Goal: Information Seeking & Learning: Compare options

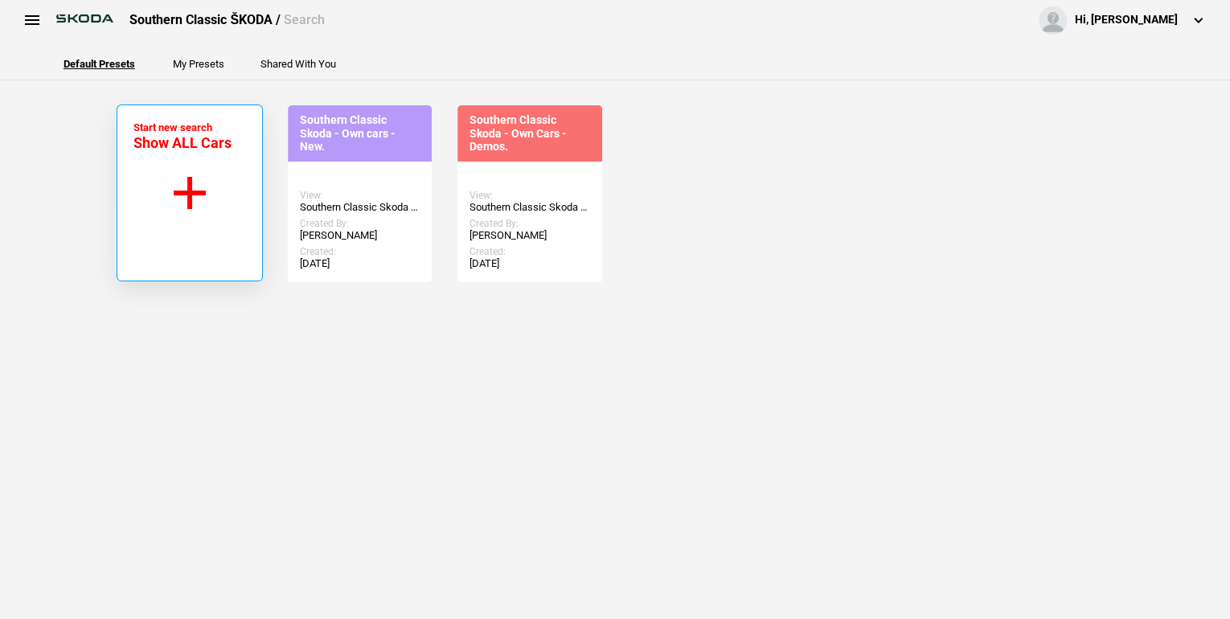
click at [190, 195] on button "Start new search Show ALL Cars" at bounding box center [190, 193] width 146 height 177
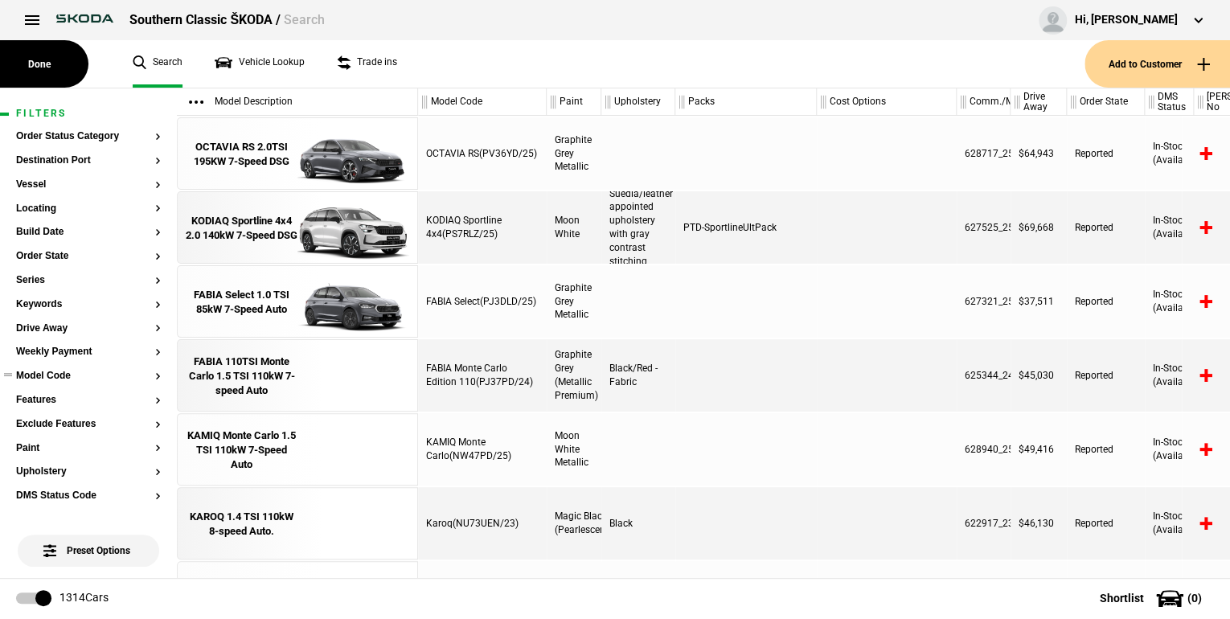
click at [145, 374] on button "Model Code" at bounding box center [88, 376] width 145 height 11
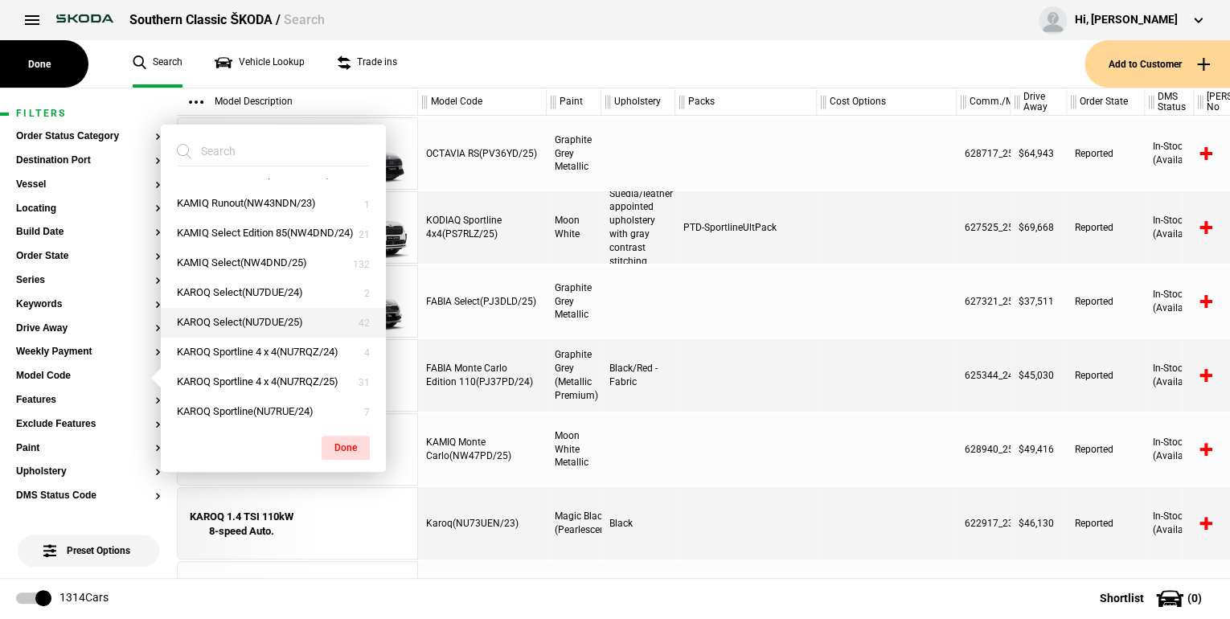
scroll to position [257, 0]
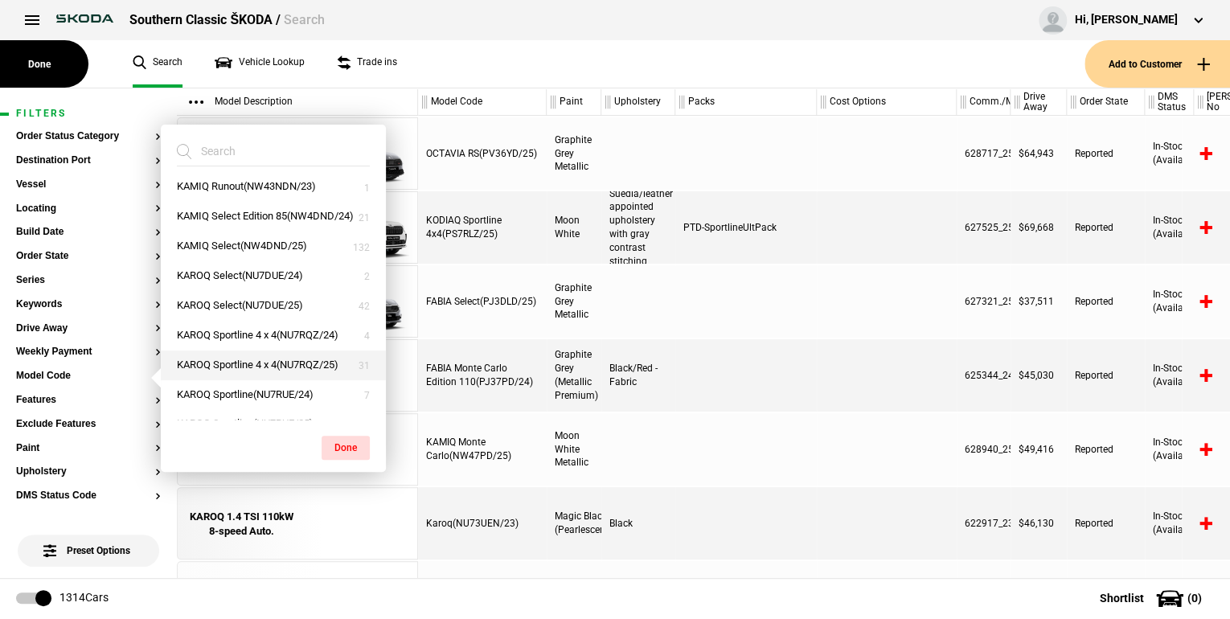
click at [251, 380] on button "KAROQ Sportline 4 x 4(NU7RQZ/25)" at bounding box center [273, 366] width 225 height 30
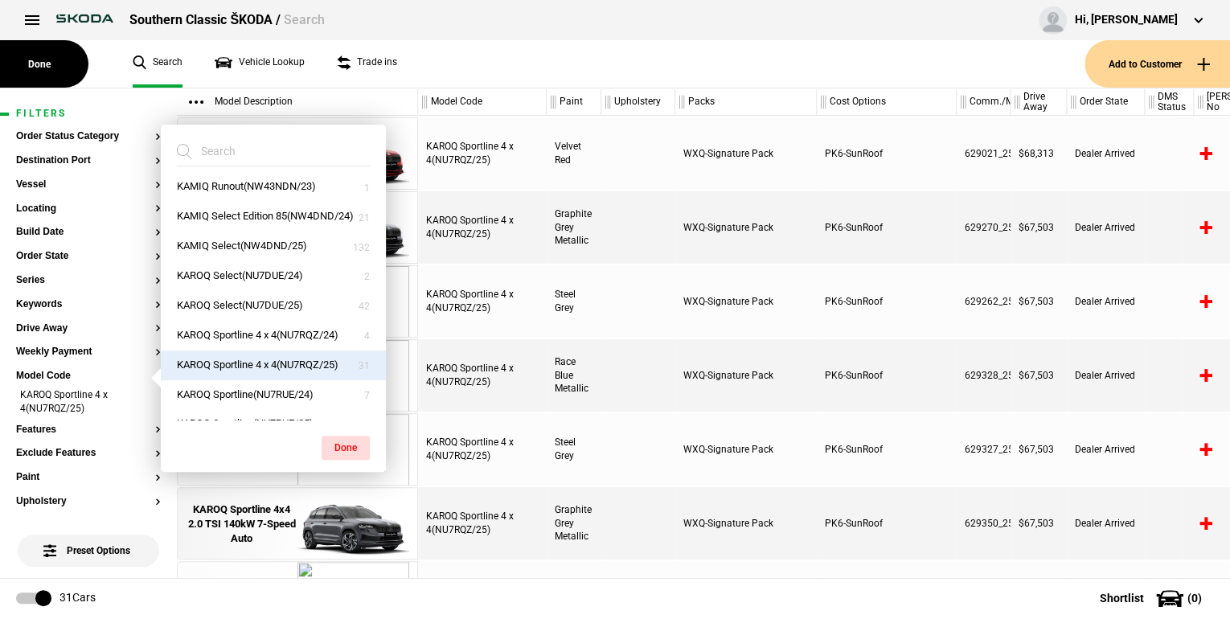
click at [332, 450] on button "Done" at bounding box center [346, 448] width 48 height 24
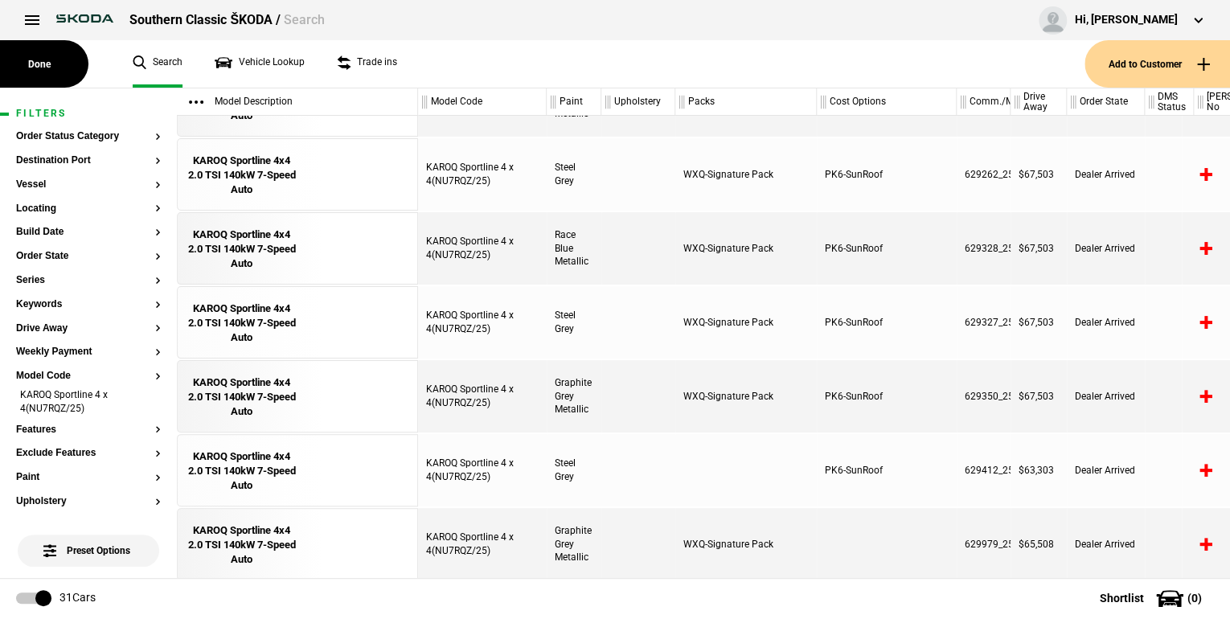
scroll to position [129, 0]
click at [232, 324] on div "KAROQ Sportline 4x4 2.0 TSI 140kW 7-Speed Auto" at bounding box center [242, 322] width 112 height 44
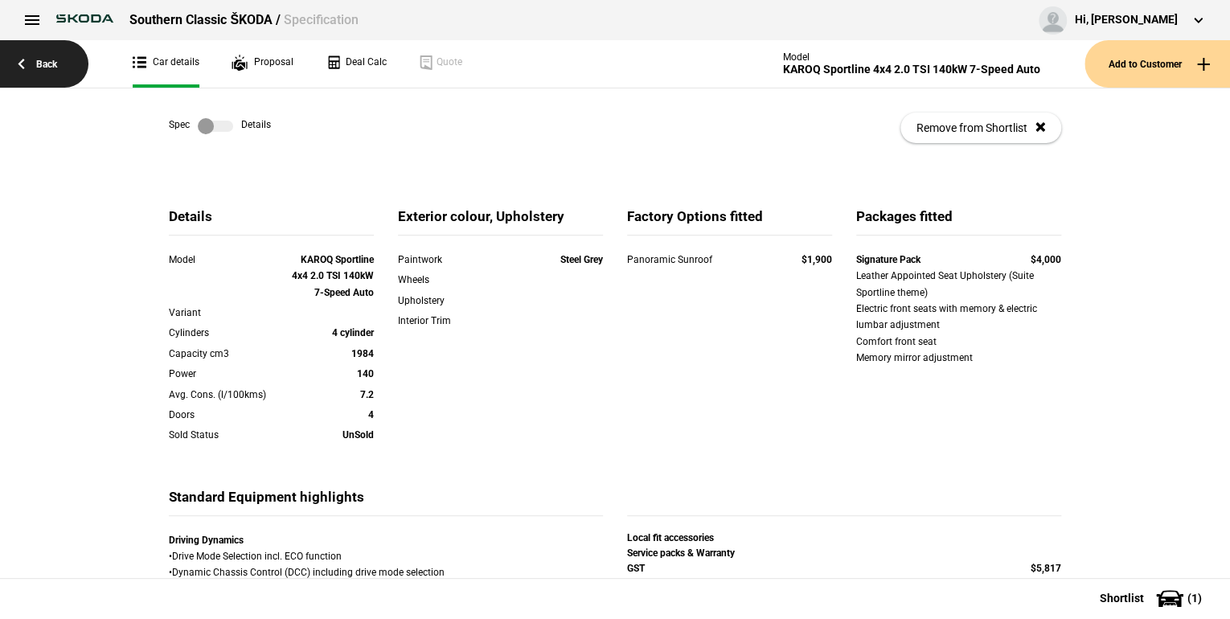
click at [65, 64] on link "Back" at bounding box center [44, 63] width 88 height 47
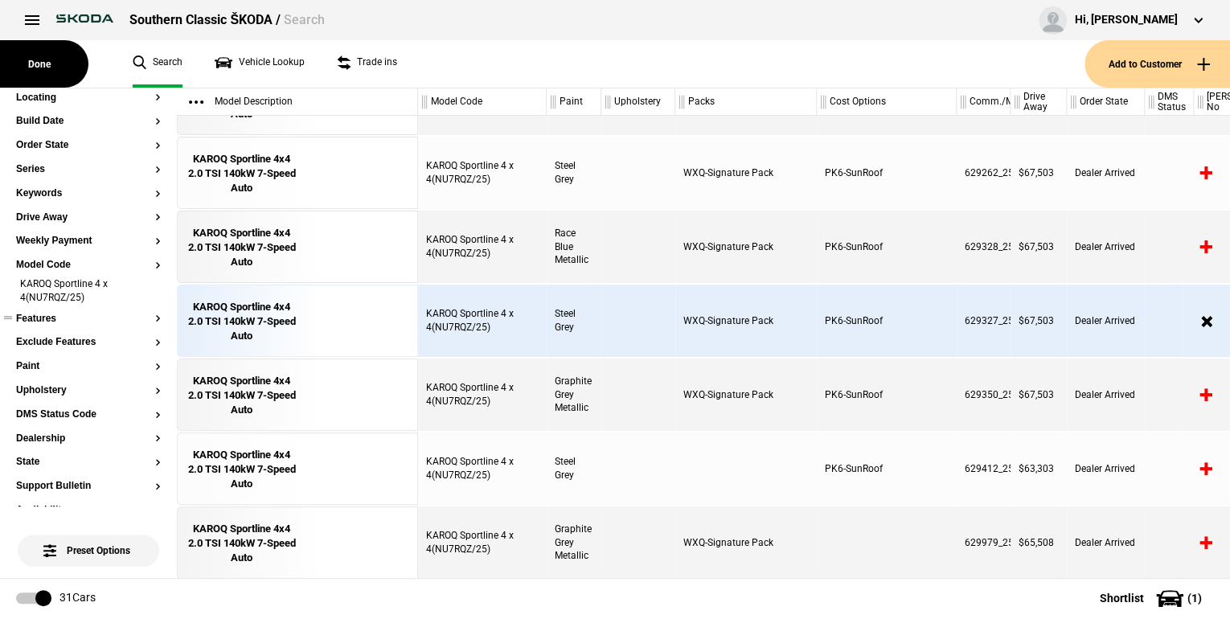
scroll to position [129, 0]
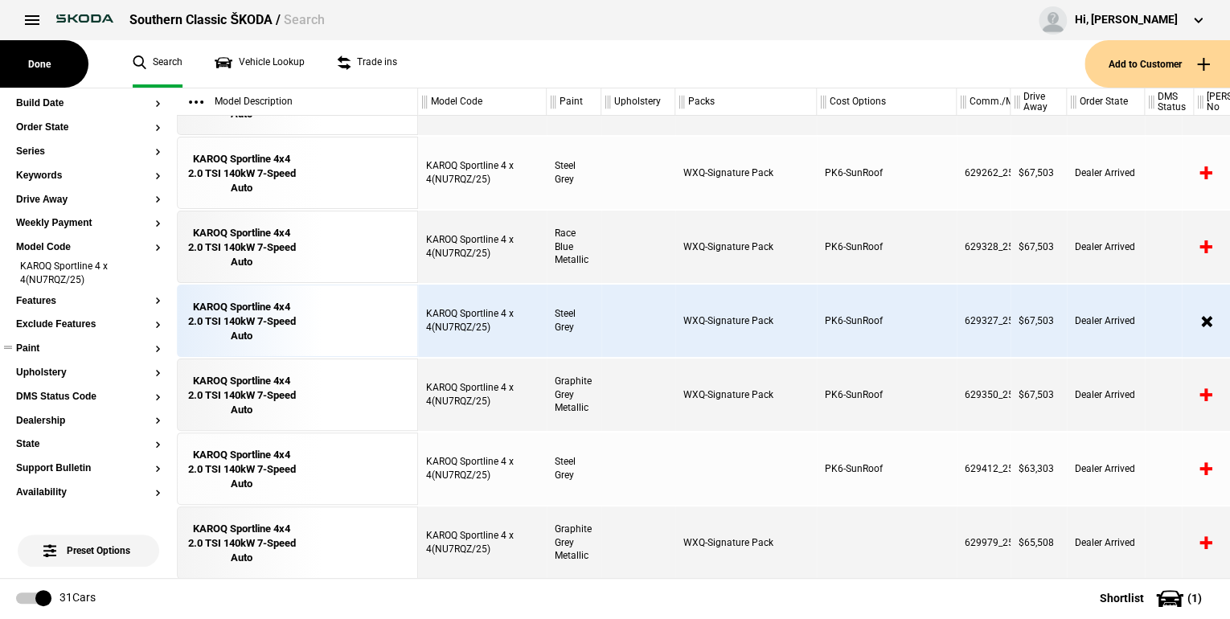
click at [147, 347] on button "Paint" at bounding box center [88, 348] width 145 height 11
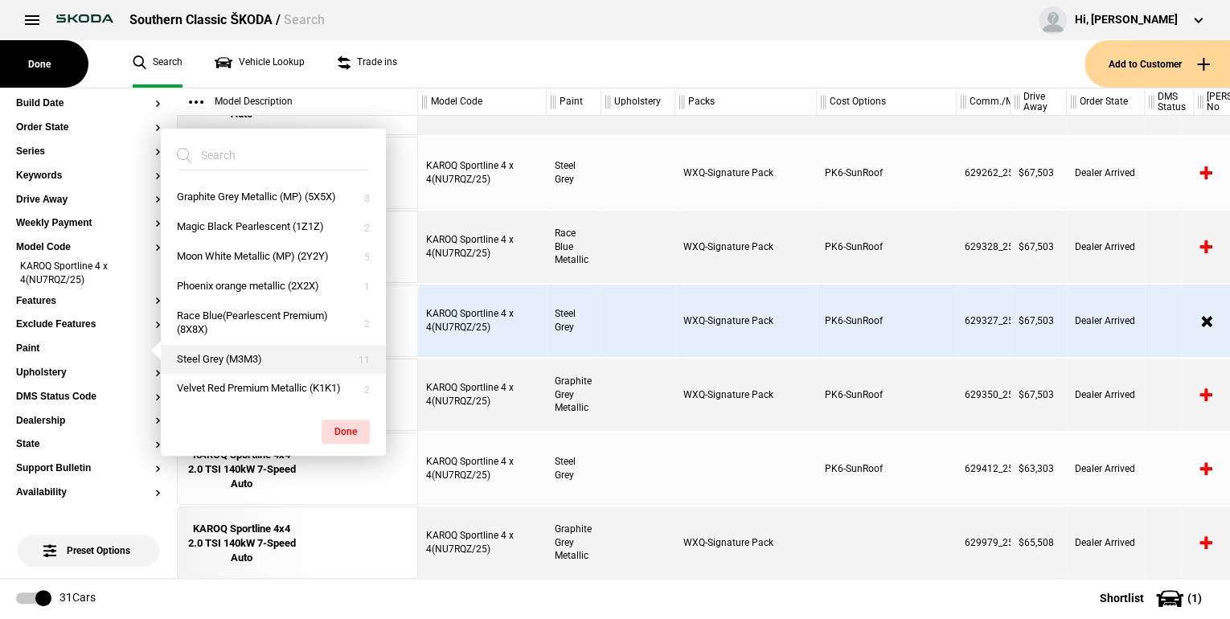
click at [219, 355] on button "Steel Grey (M3M3)" at bounding box center [273, 360] width 225 height 30
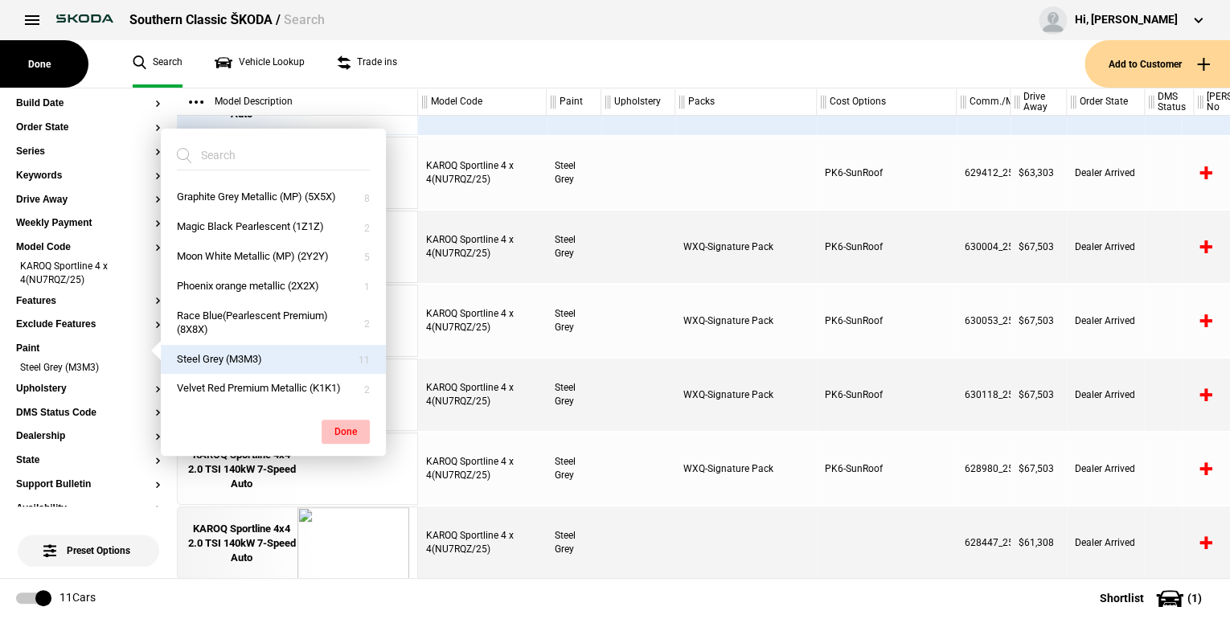
click at [337, 427] on button "Done" at bounding box center [346, 432] width 48 height 24
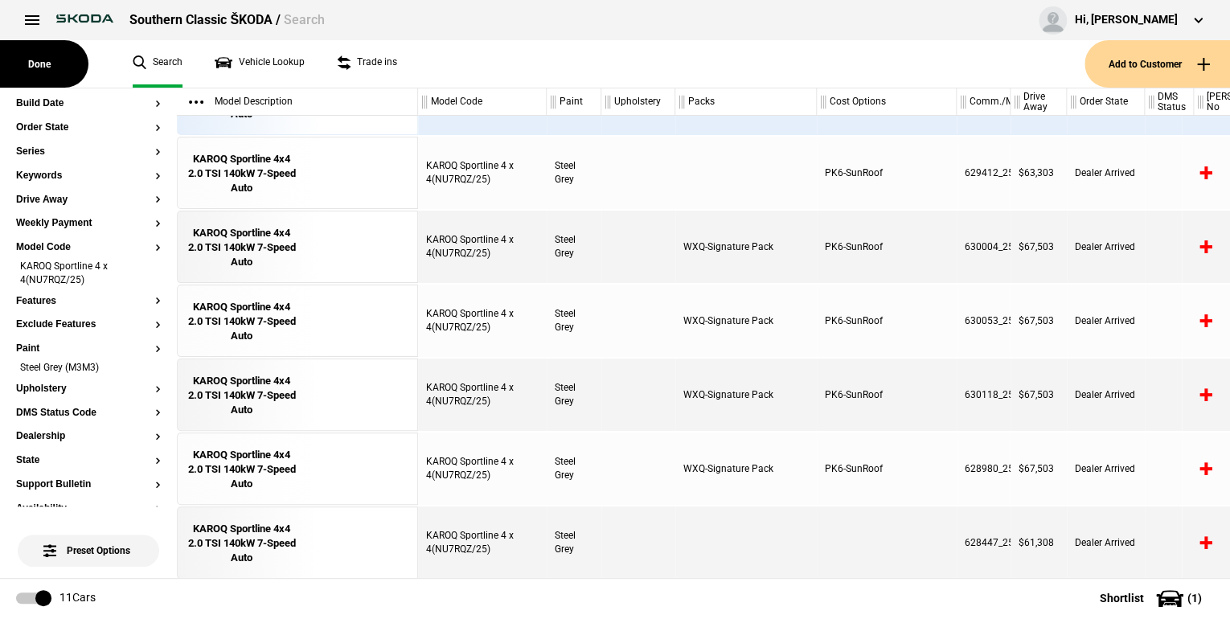
click at [151, 463] on article "Filters Order Status Category Destination Port Vessel Locating Build Date Order…" at bounding box center [88, 459] width 177 height 999
click at [147, 460] on button "State" at bounding box center [88, 460] width 145 height 11
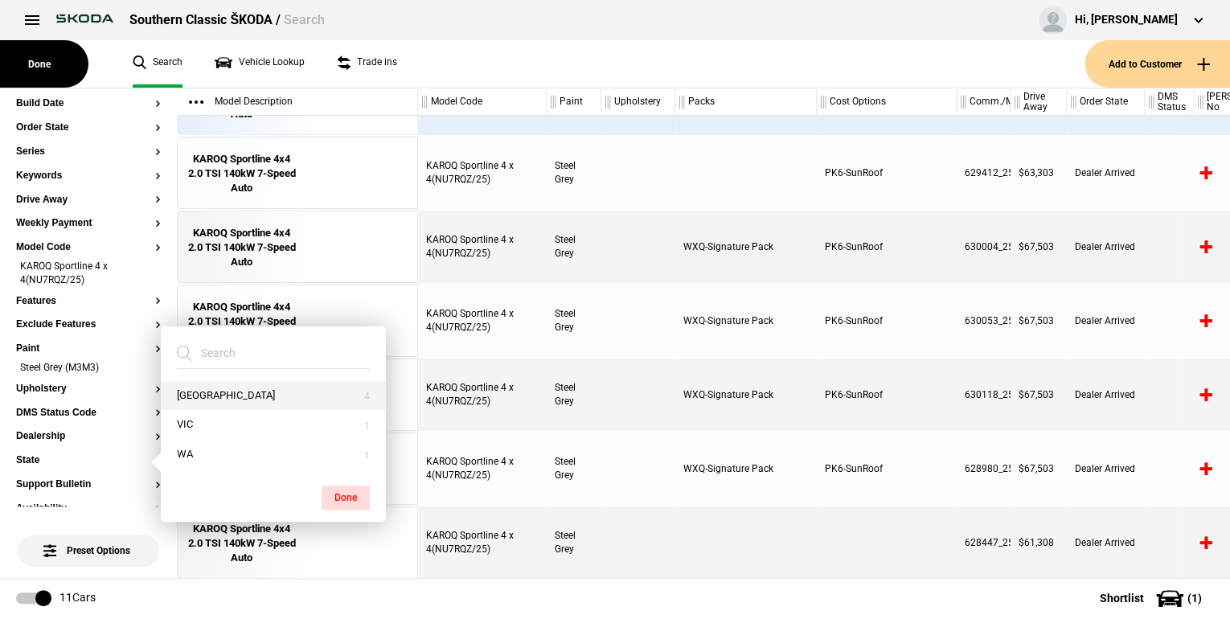
click at [193, 389] on button "[GEOGRAPHIC_DATA]" at bounding box center [273, 396] width 225 height 30
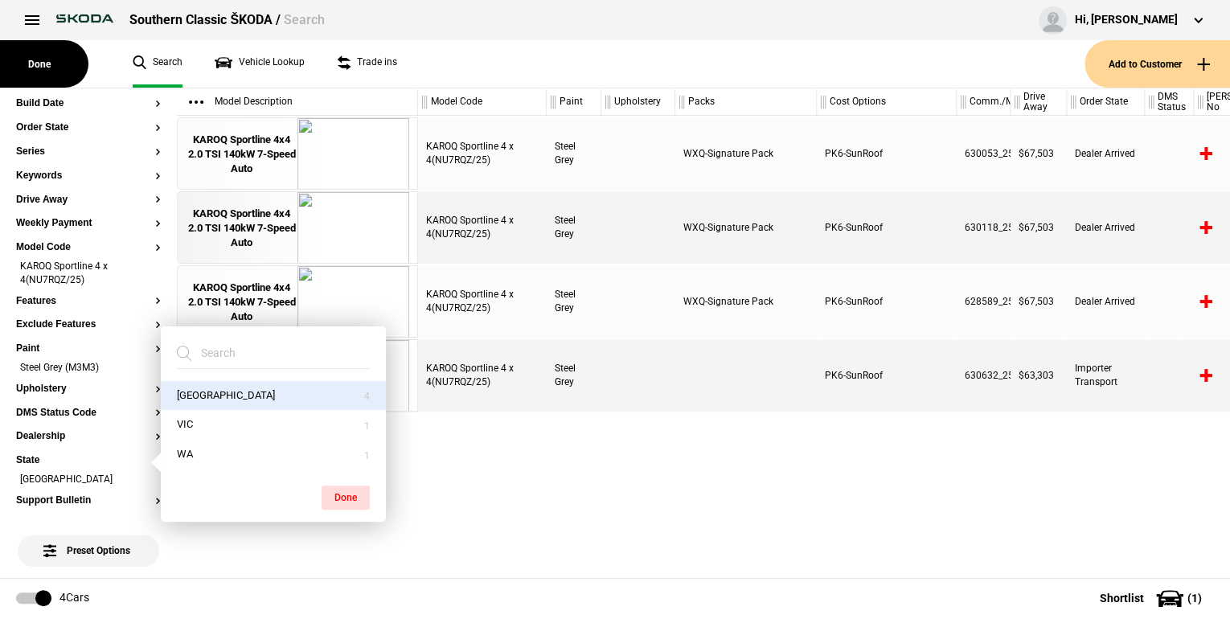
scroll to position [0, 0]
click at [344, 498] on button "Done" at bounding box center [346, 498] width 48 height 24
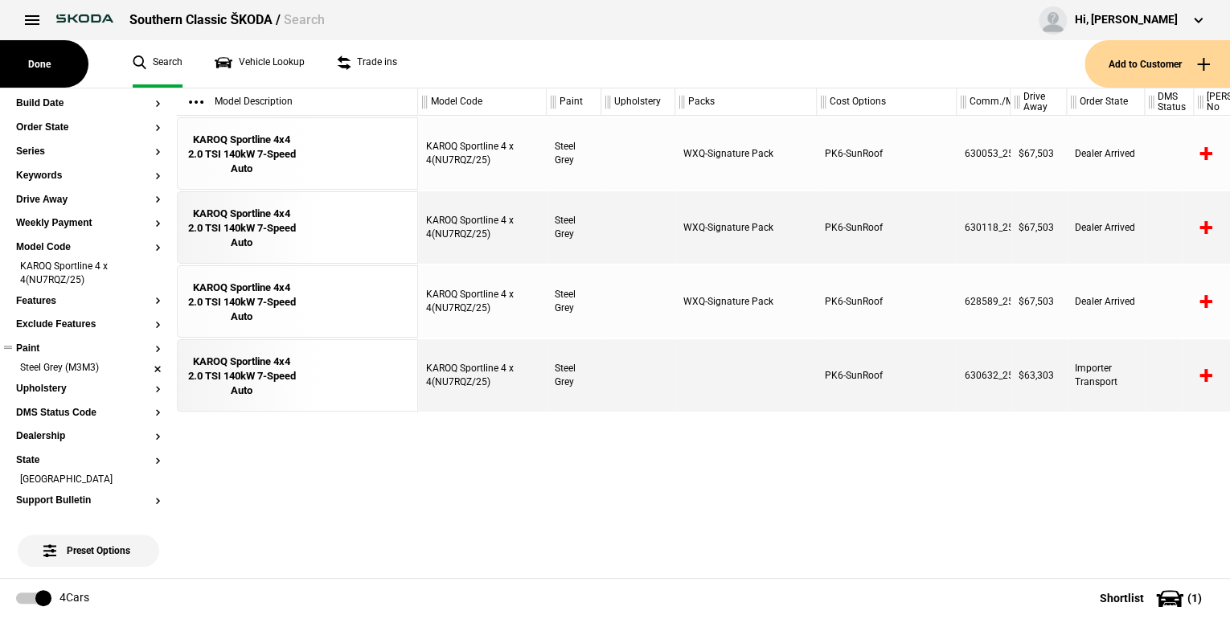
click at [148, 369] on li "Steel Grey (M3M3)" at bounding box center [88, 369] width 145 height 16
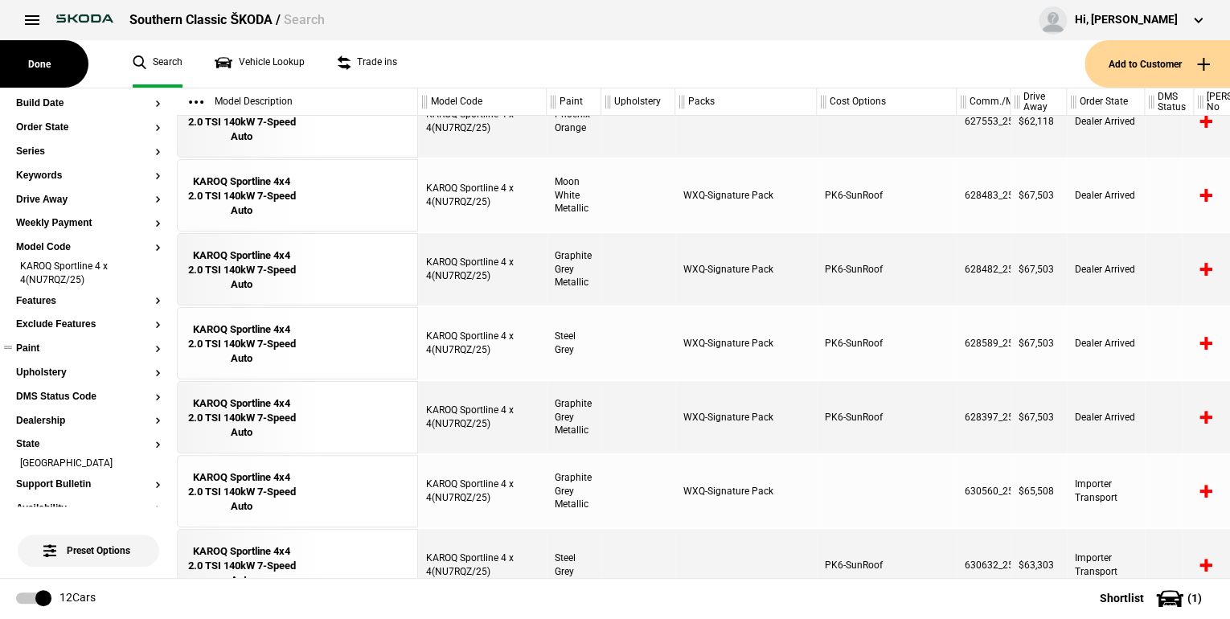
scroll to position [322, 0]
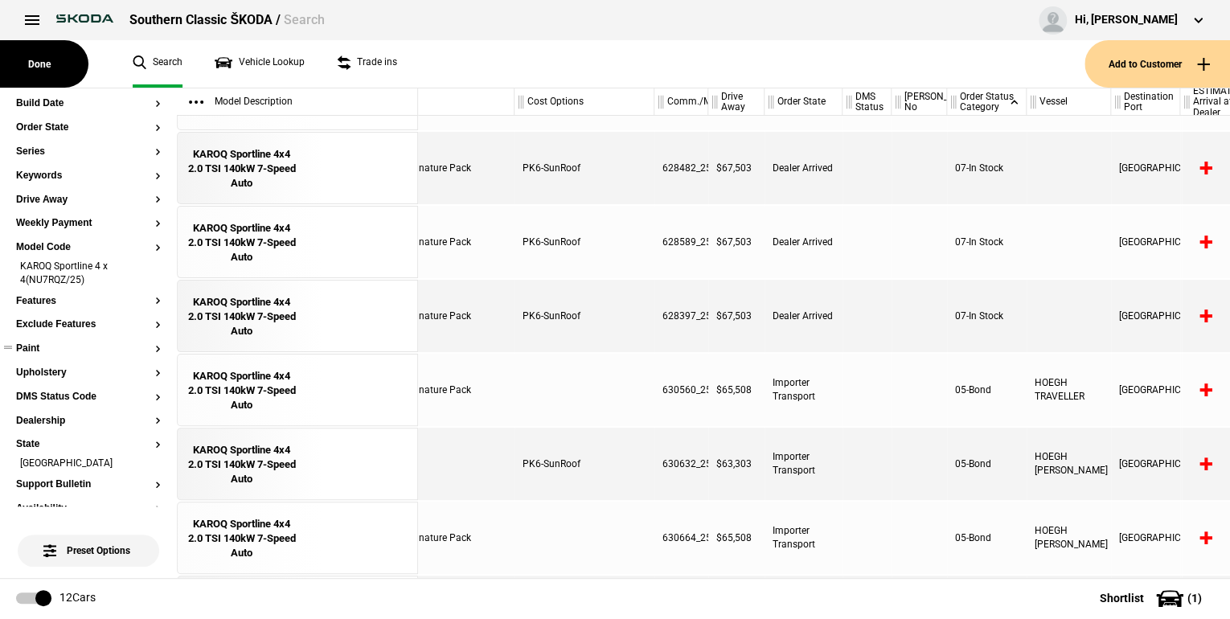
click at [812, 578] on footer "12 Cars Shortlist ( 1 )" at bounding box center [615, 598] width 1230 height 40
click at [1139, 105] on div "Destination Port" at bounding box center [1145, 101] width 68 height 27
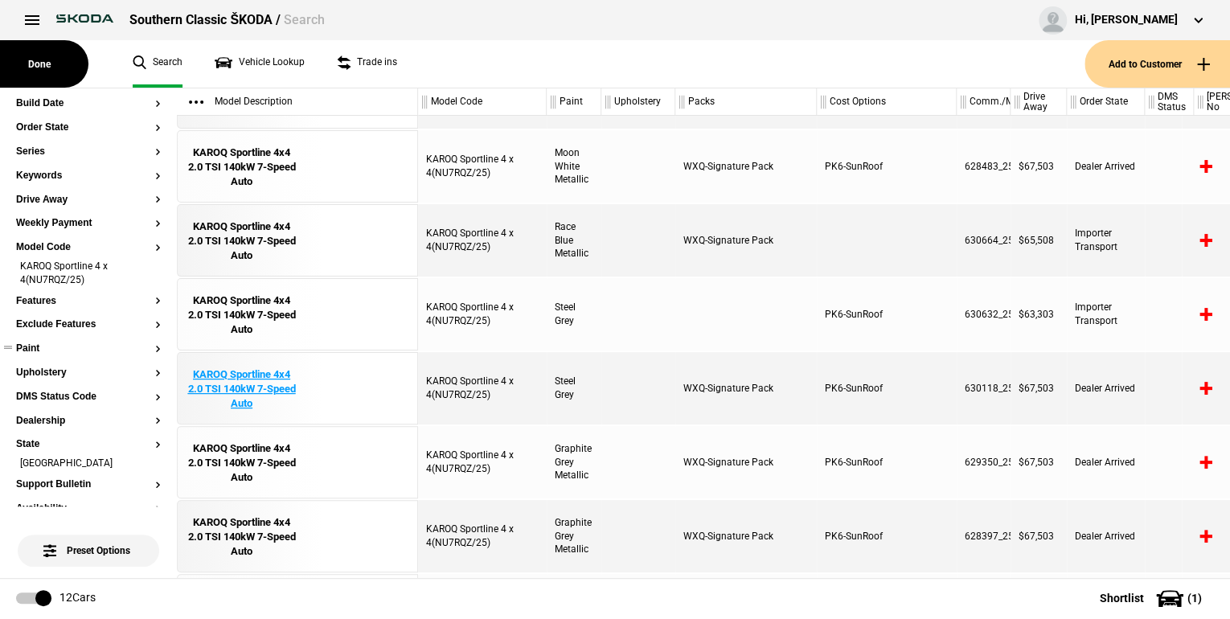
click at [267, 395] on div "KAROQ Sportline 4x4 2.0 TSI 140kW 7-Speed Auto" at bounding box center [242, 389] width 112 height 44
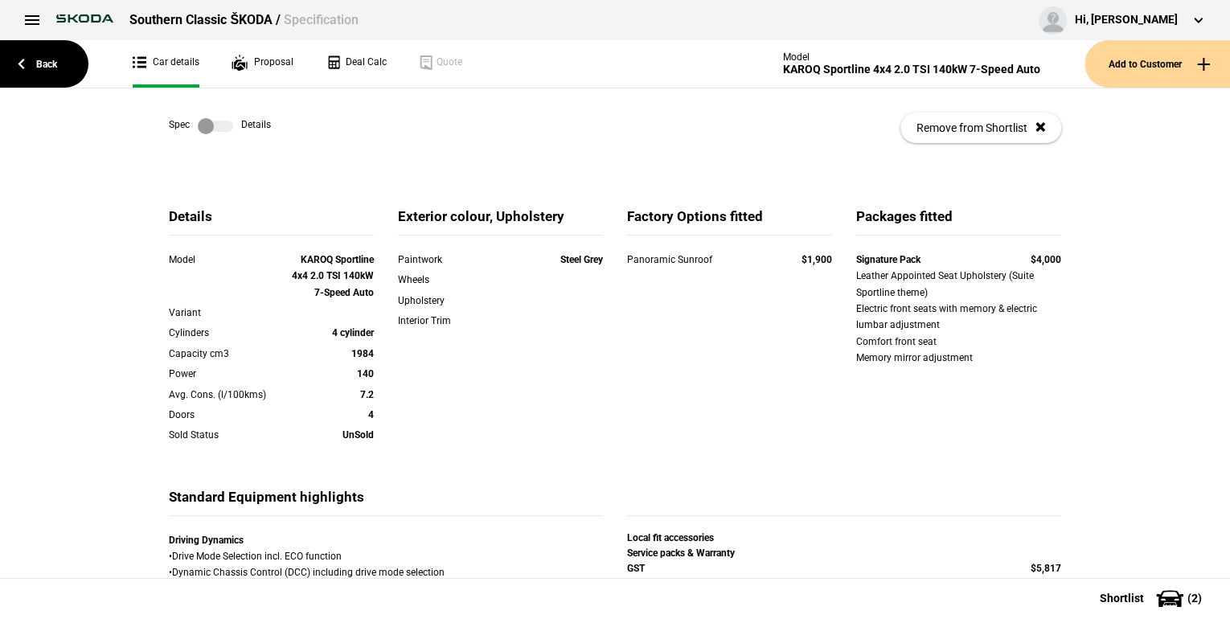
click at [224, 124] on label at bounding box center [215, 126] width 35 height 16
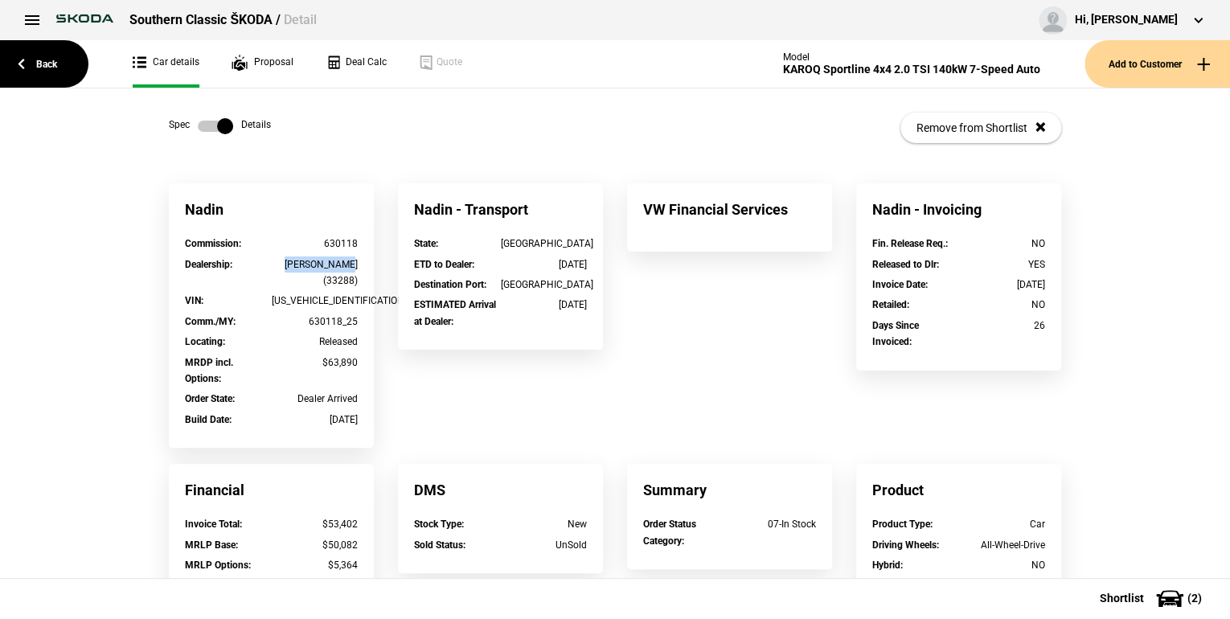
drag, startPoint x: 298, startPoint y: 261, endPoint x: 353, endPoint y: 267, distance: 55.1
click at [353, 267] on div "Dealership : [PERSON_NAME] (33288)" at bounding box center [271, 274] width 197 height 37
copy div "[PERSON_NAME]"
drag, startPoint x: 196, startPoint y: 128, endPoint x: 189, endPoint y: 122, distance: 9.2
click at [198, 128] on label at bounding box center [215, 126] width 35 height 16
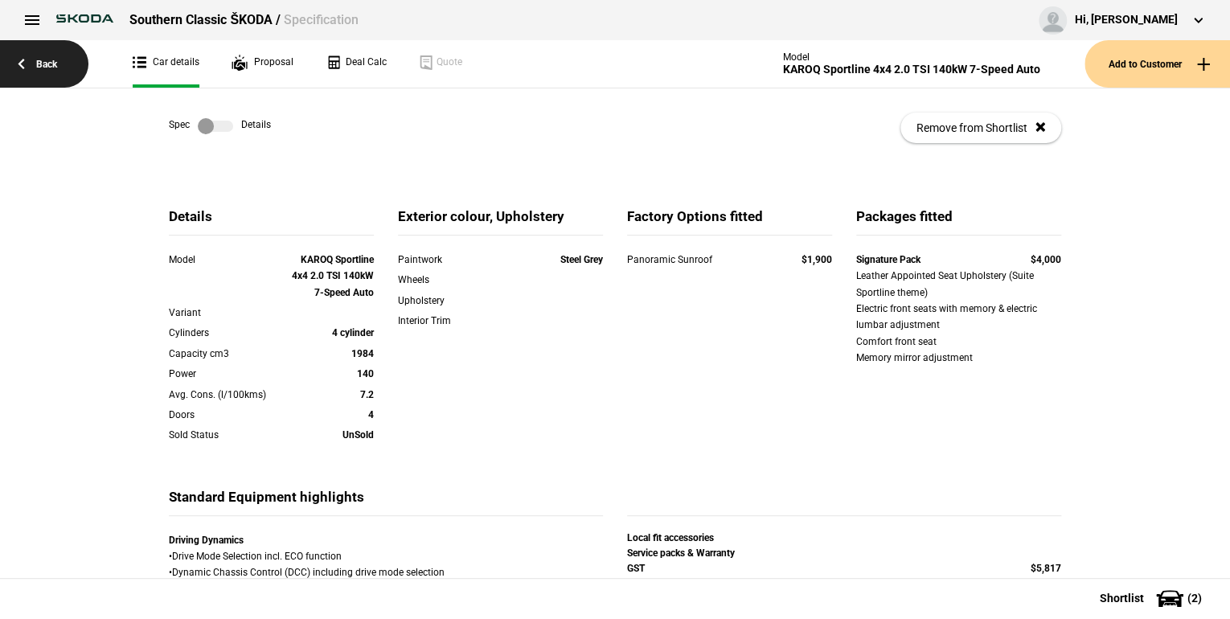
click at [49, 76] on link "Back" at bounding box center [44, 63] width 88 height 47
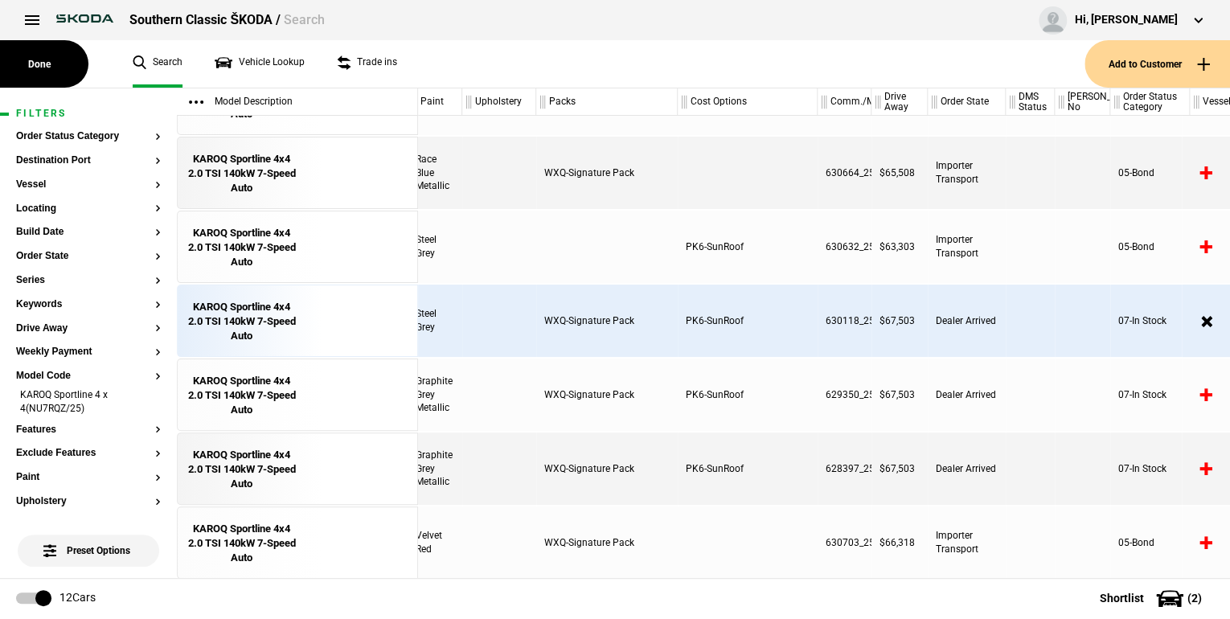
drag, startPoint x: 727, startPoint y: 579, endPoint x: 739, endPoint y: 574, distance: 13.0
click at [728, 579] on footer "12 Cars Shortlist ( 2 )" at bounding box center [615, 598] width 1230 height 40
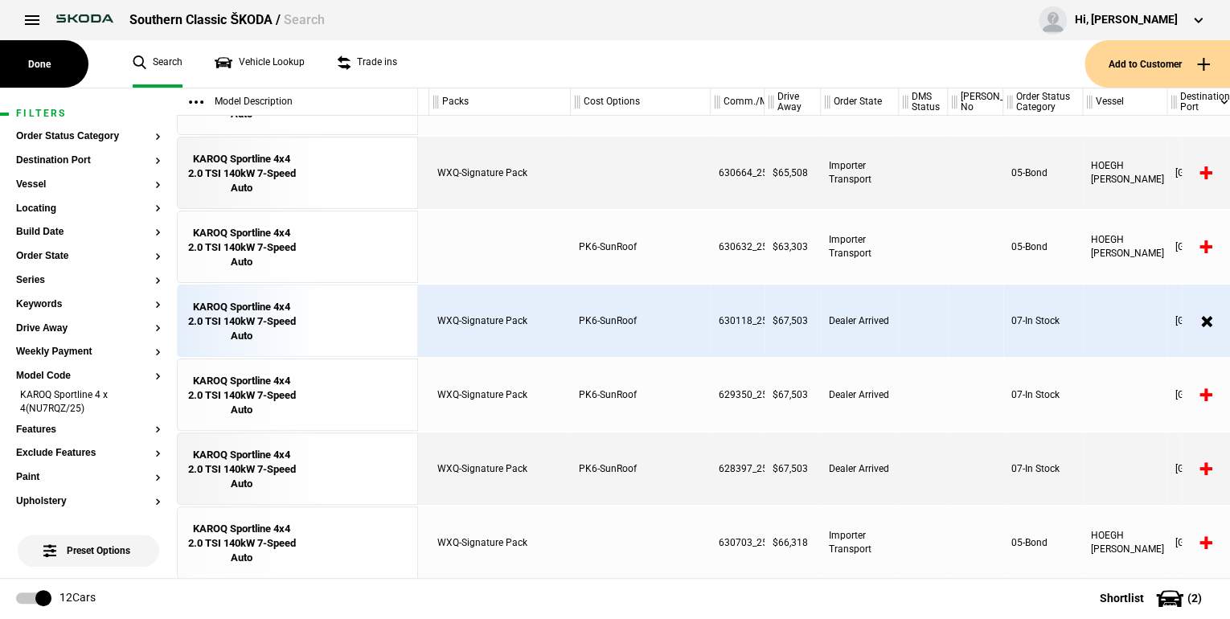
click at [794, 578] on footer "12 Cars Shortlist ( 2 )" at bounding box center [615, 598] width 1230 height 40
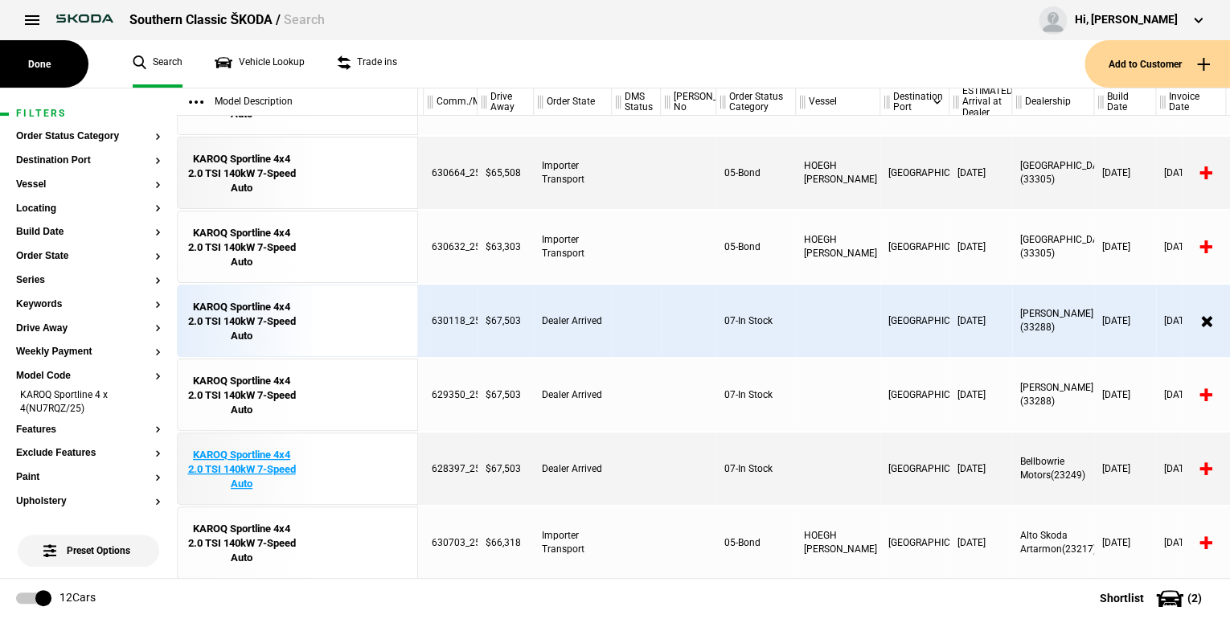
click at [254, 464] on div "KAROQ Sportline 4x4 2.0 TSI 140kW 7-Speed Auto" at bounding box center [242, 470] width 112 height 44
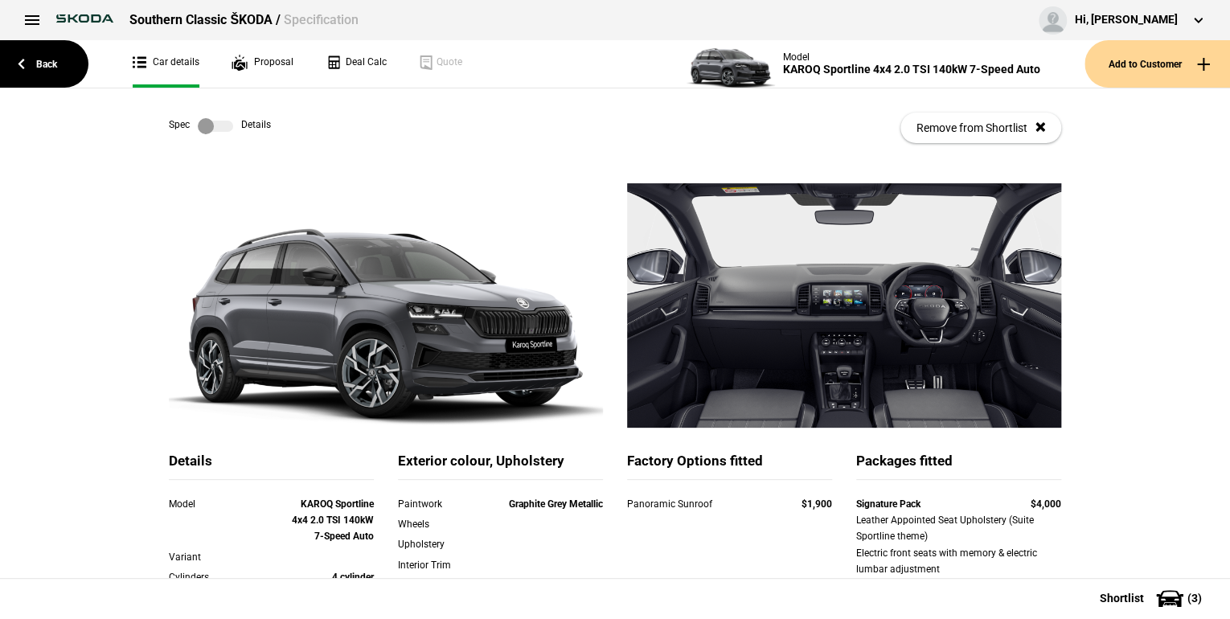
click at [228, 121] on label at bounding box center [215, 126] width 35 height 16
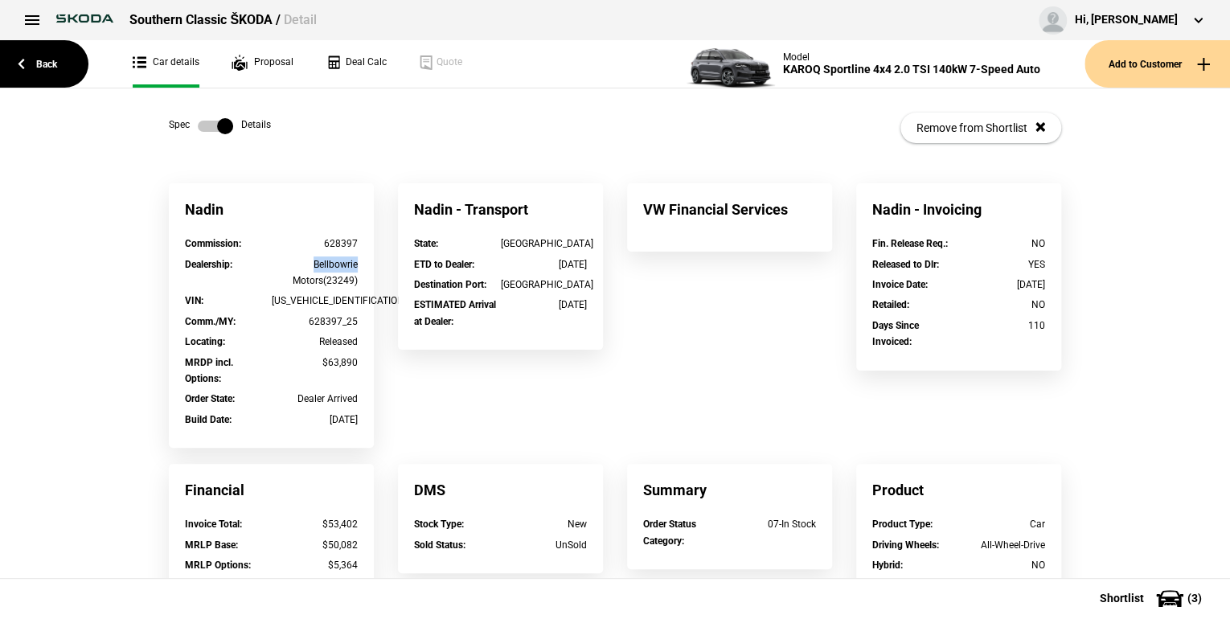
drag, startPoint x: 306, startPoint y: 261, endPoint x: 352, endPoint y: 264, distance: 45.9
click at [352, 264] on div "Bellbowrie Motors(23249)" at bounding box center [315, 272] width 87 height 33
drag, startPoint x: 352, startPoint y: 264, endPoint x: 344, endPoint y: 262, distance: 8.2
copy div "Bellbowrie"
click at [10, 67] on link "Back" at bounding box center [44, 63] width 88 height 47
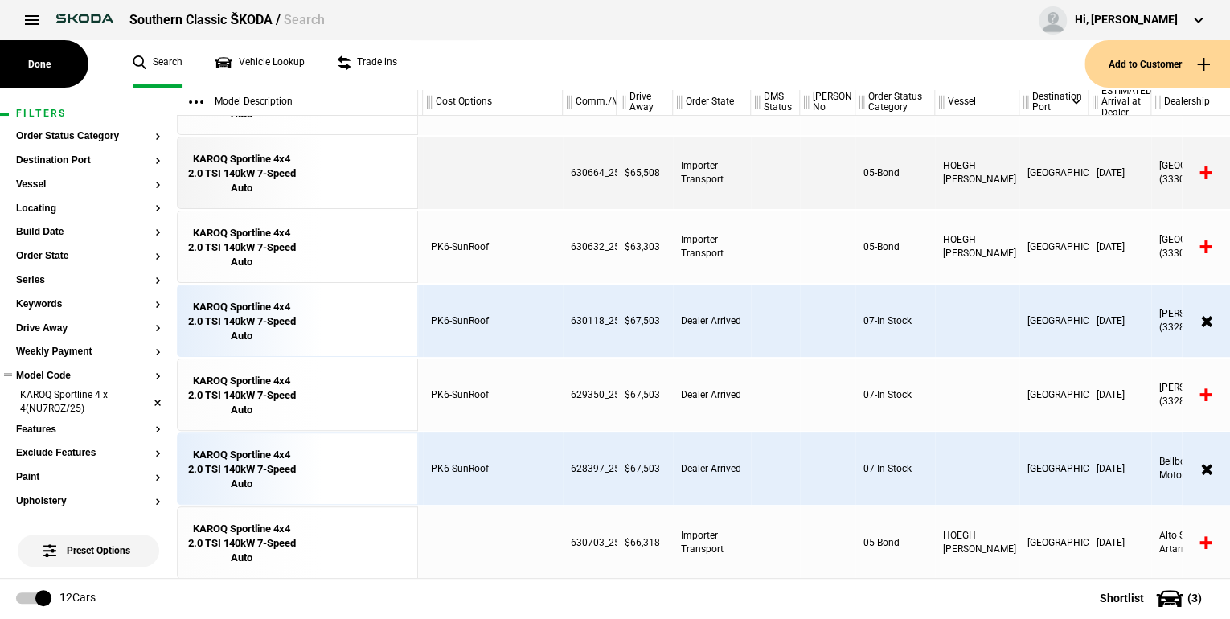
click at [143, 403] on li "KAROQ Sportline 4 x 4(NU7RQZ/25)" at bounding box center [88, 403] width 145 height 30
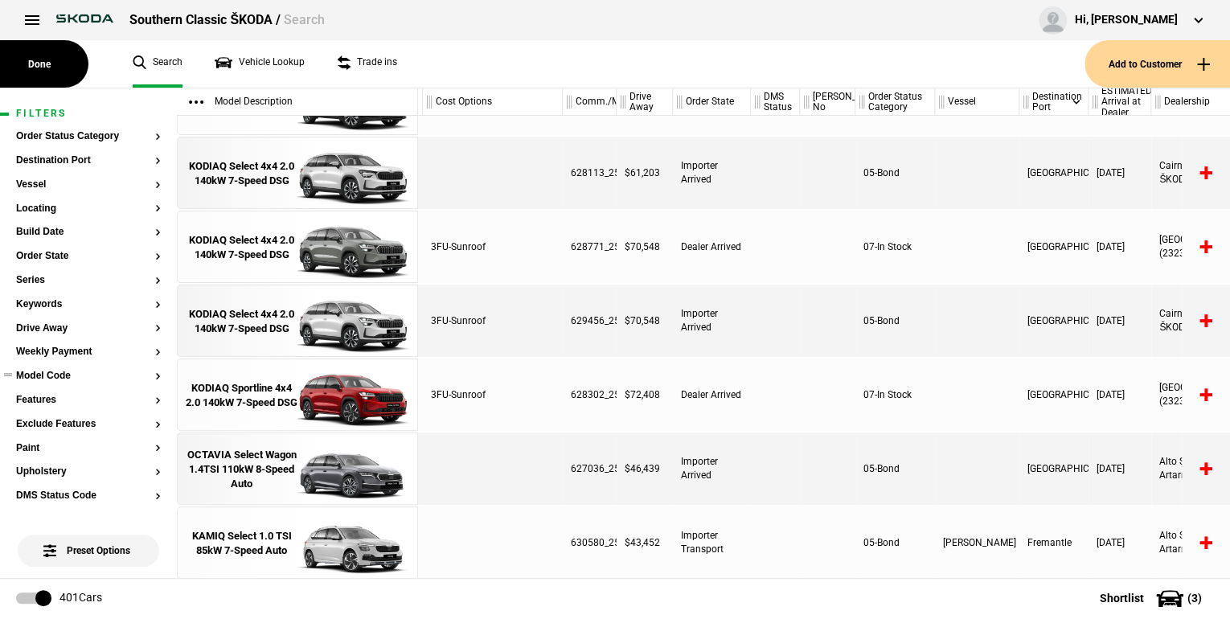
click at [146, 378] on button "Model Code" at bounding box center [88, 376] width 145 height 11
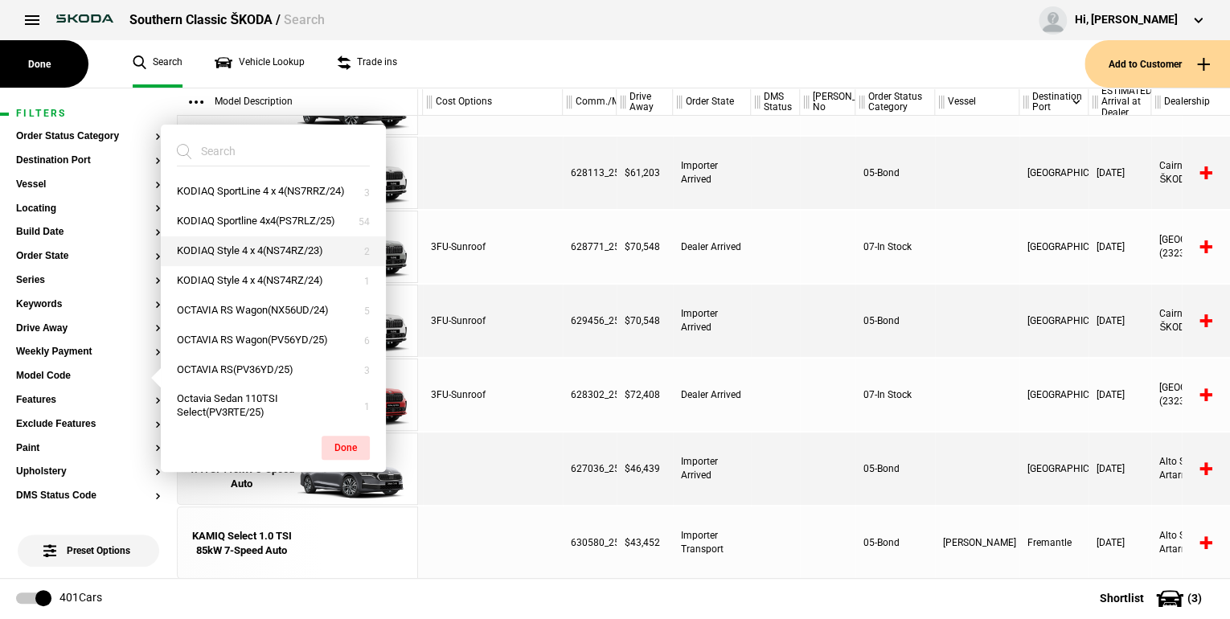
drag, startPoint x: 233, startPoint y: 259, endPoint x: 281, endPoint y: 289, distance: 57.1
click at [234, 236] on button "KODIAQ Sportline 4x4(PS7RLZ/25)" at bounding box center [273, 222] width 225 height 30
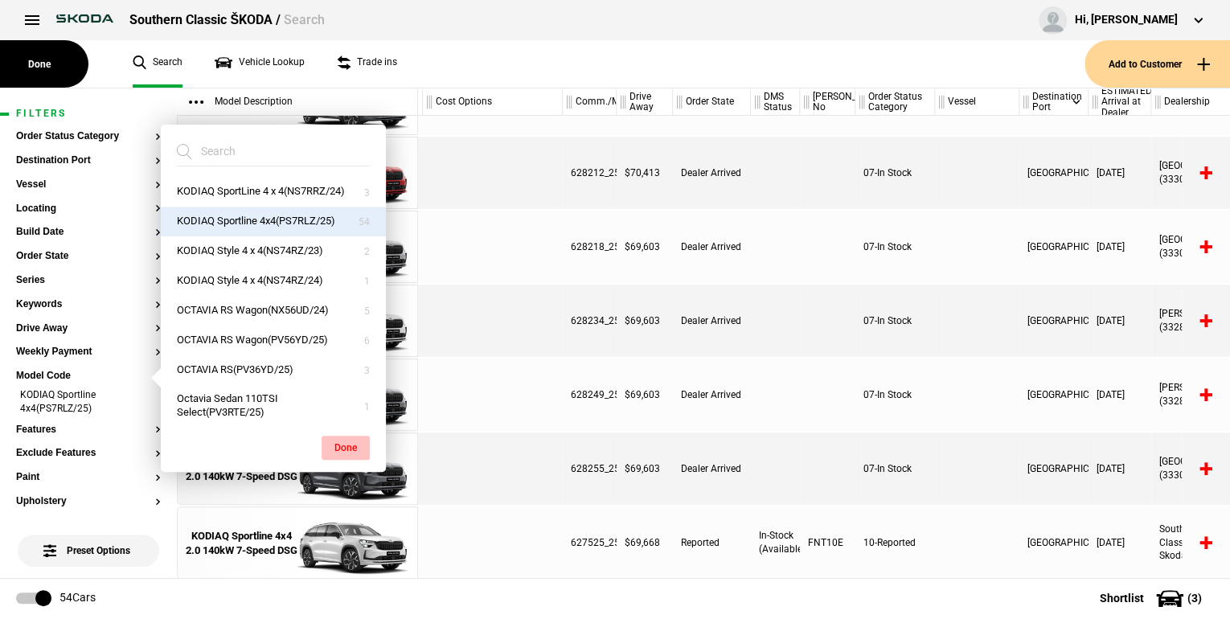
click at [347, 445] on button "Done" at bounding box center [346, 448] width 48 height 24
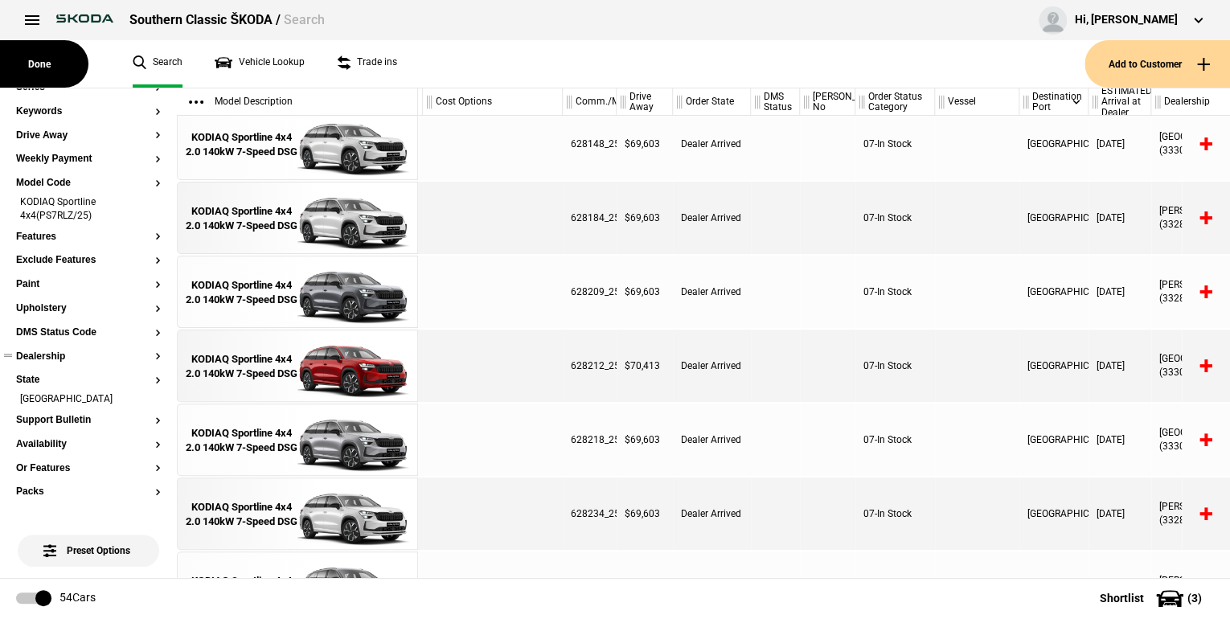
click at [146, 355] on button "Dealership" at bounding box center [88, 356] width 145 height 11
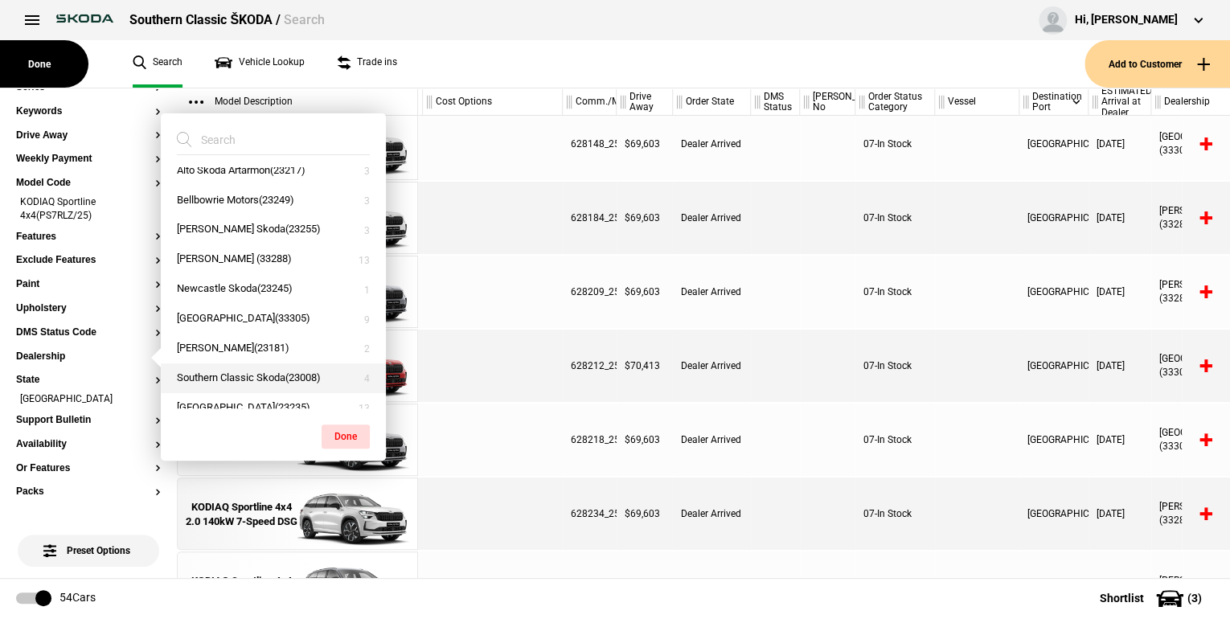
click at [267, 363] on button "Southern Classic Skoda(23008)" at bounding box center [273, 378] width 225 height 30
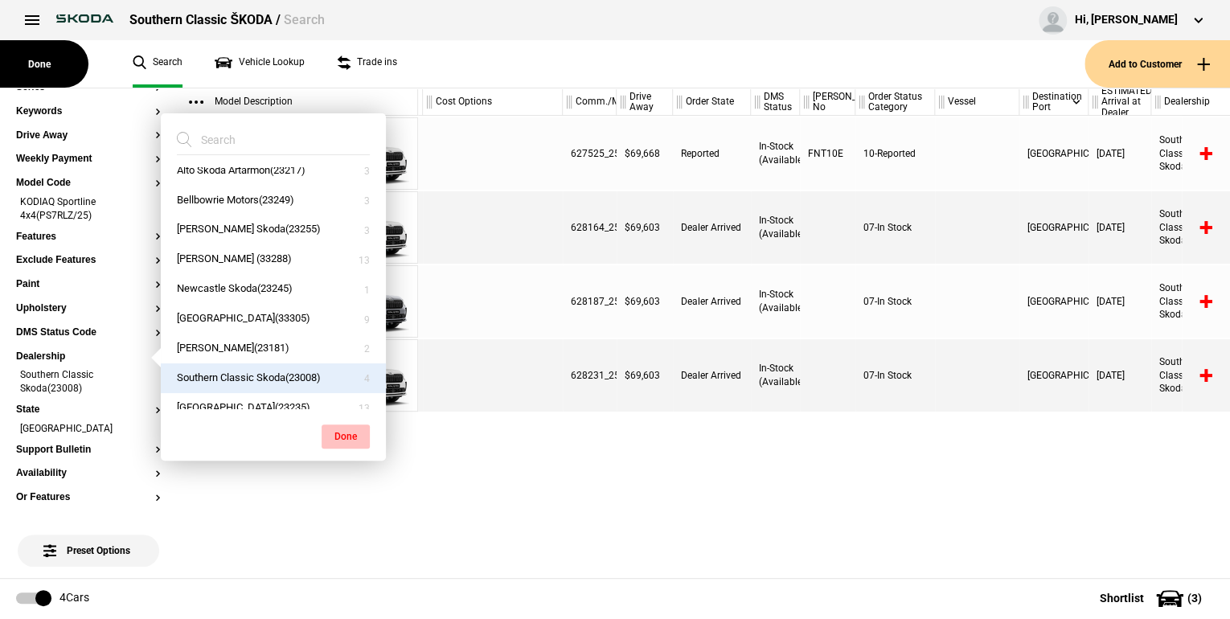
click at [348, 431] on button "Done" at bounding box center [346, 437] width 48 height 24
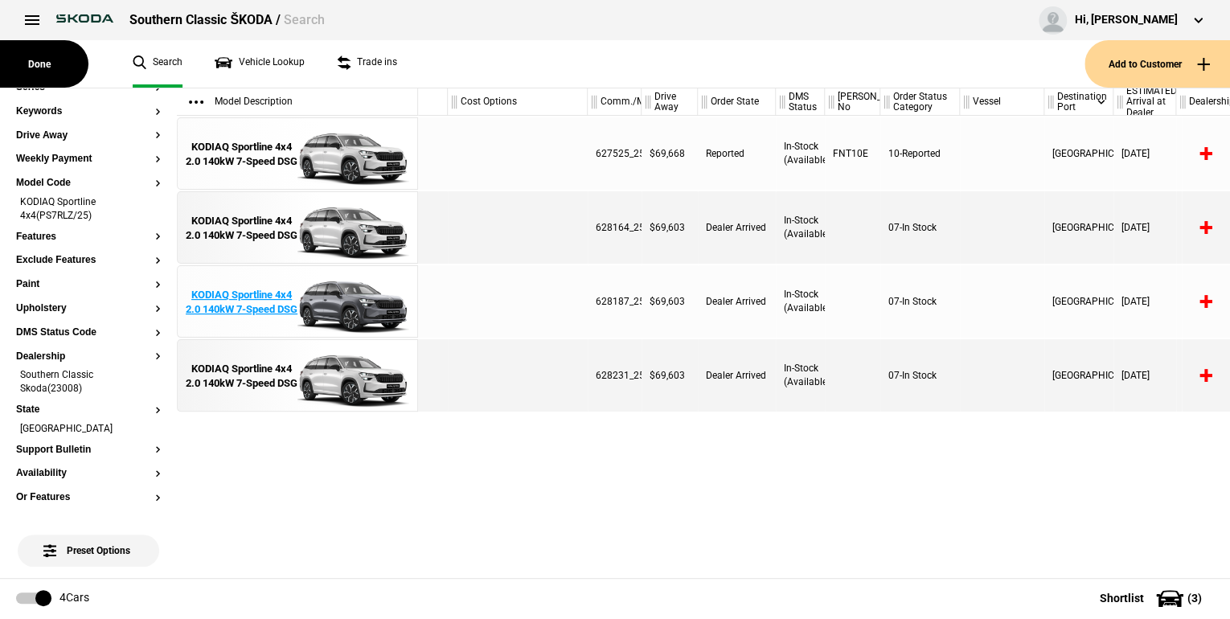
click at [240, 302] on div "KODIAQ Sportline 4x4 2.0 140kW 7-Speed DSG" at bounding box center [242, 302] width 112 height 29
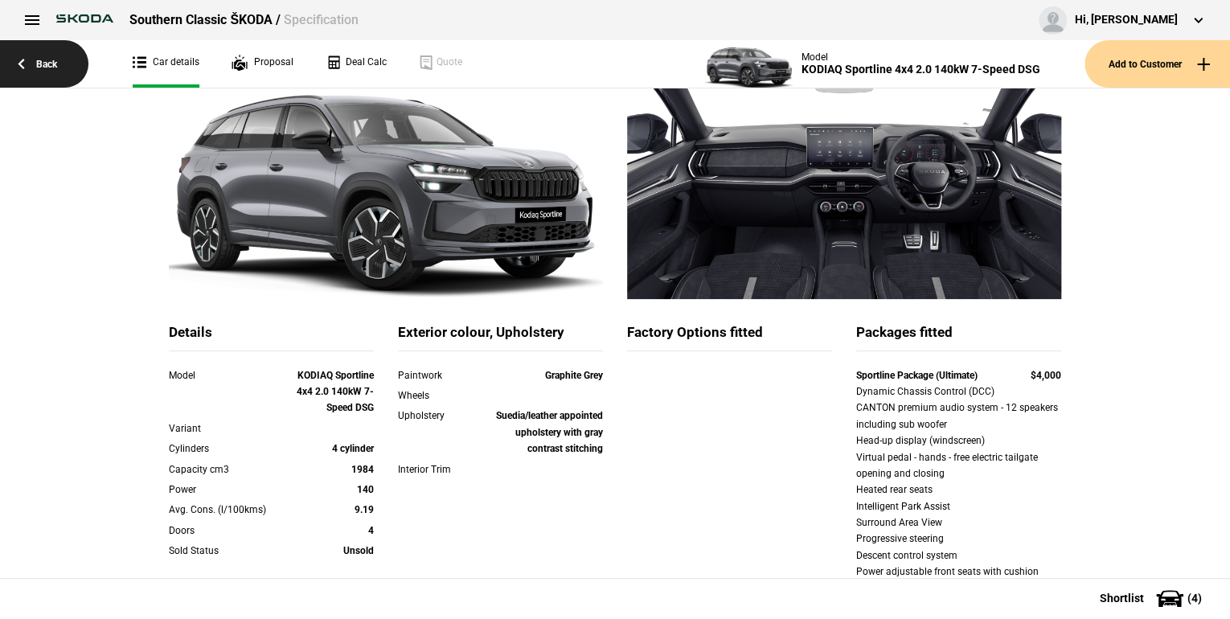
click at [39, 60] on link "Back" at bounding box center [44, 63] width 88 height 47
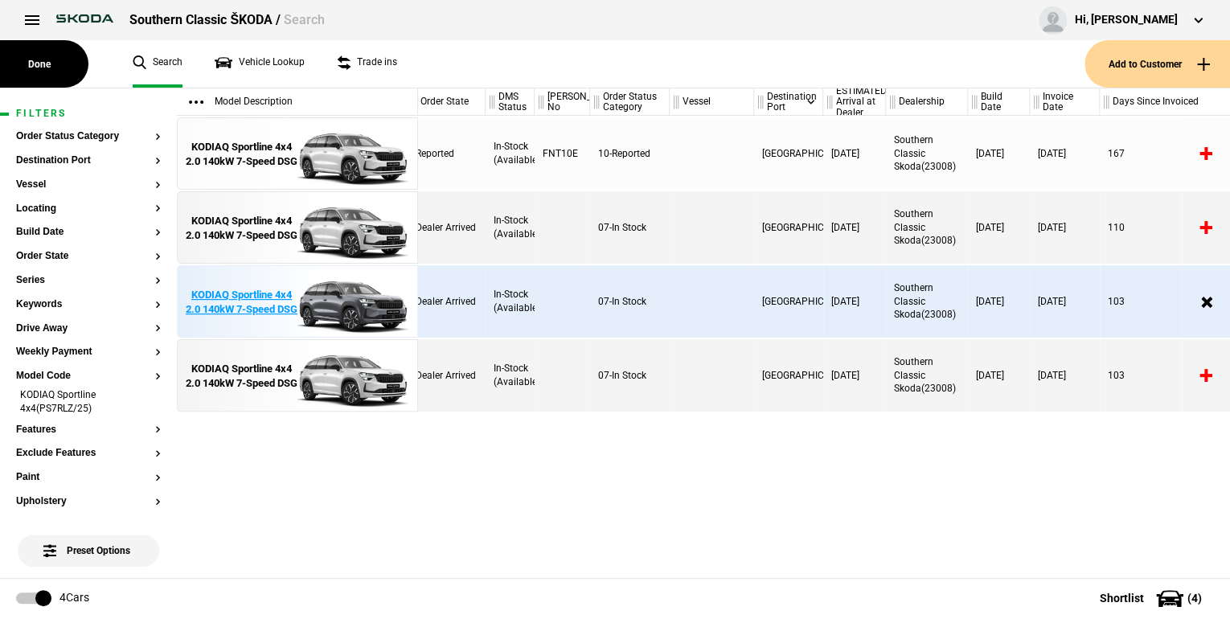
click at [220, 302] on div "KODIAQ Sportline 4x4 2.0 140kW 7-Speed DSG" at bounding box center [242, 302] width 112 height 29
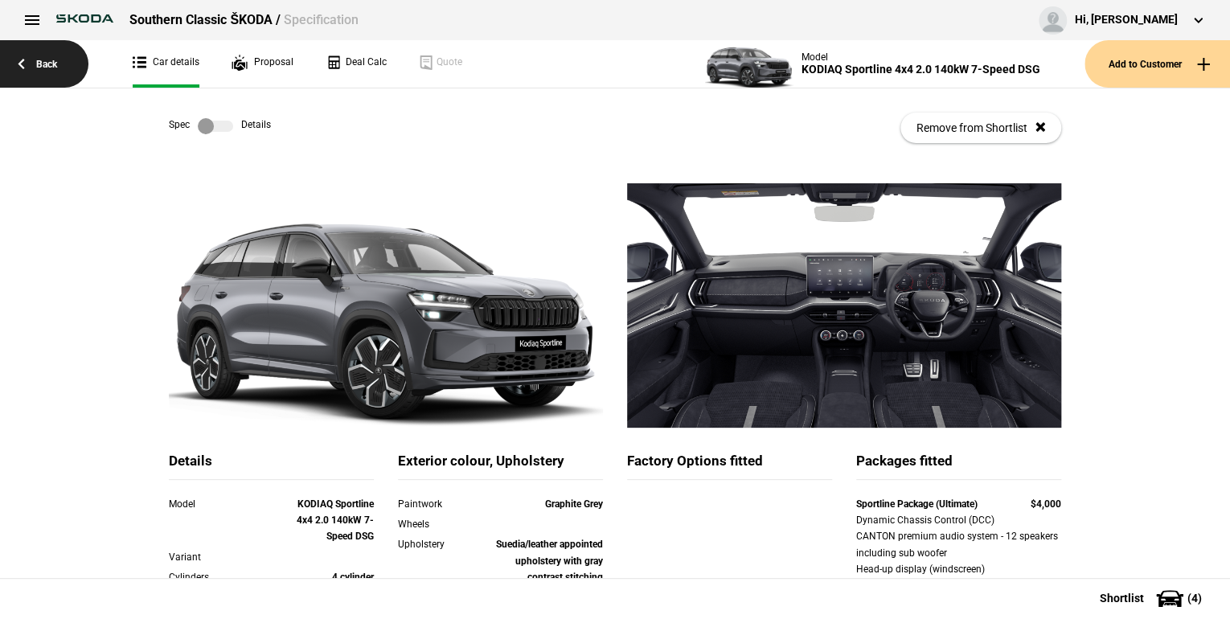
click at [30, 59] on link "Back" at bounding box center [44, 63] width 88 height 47
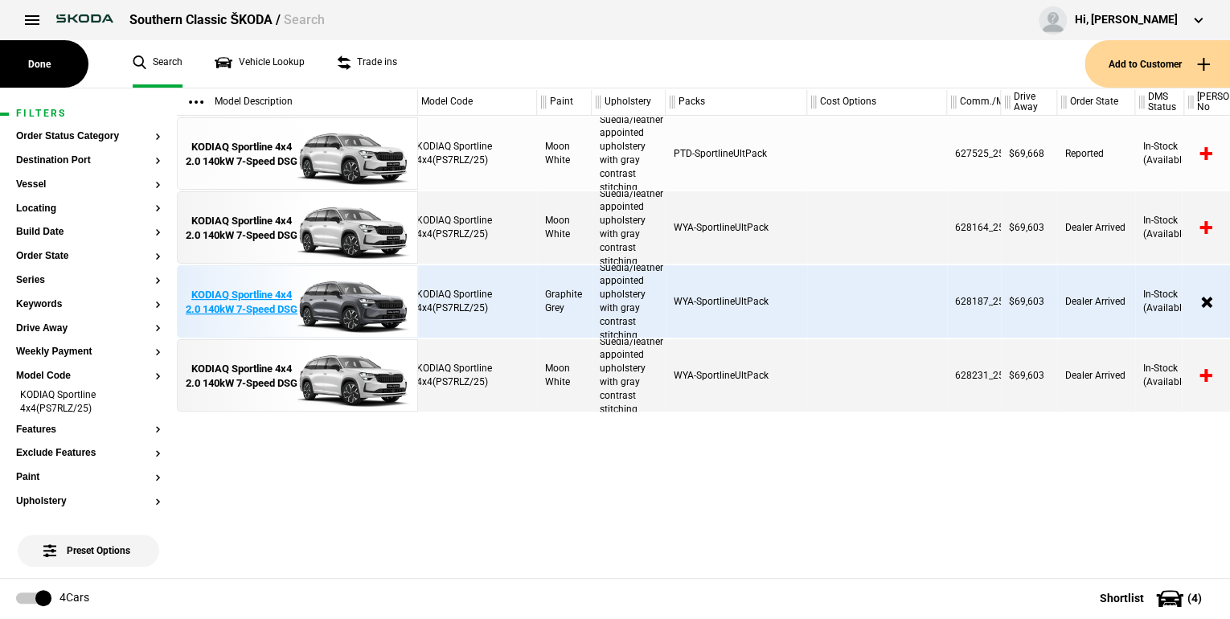
click at [273, 303] on div "KODIAQ Sportline 4x4 2.0 140kW 7-Speed DSG" at bounding box center [242, 302] width 112 height 29
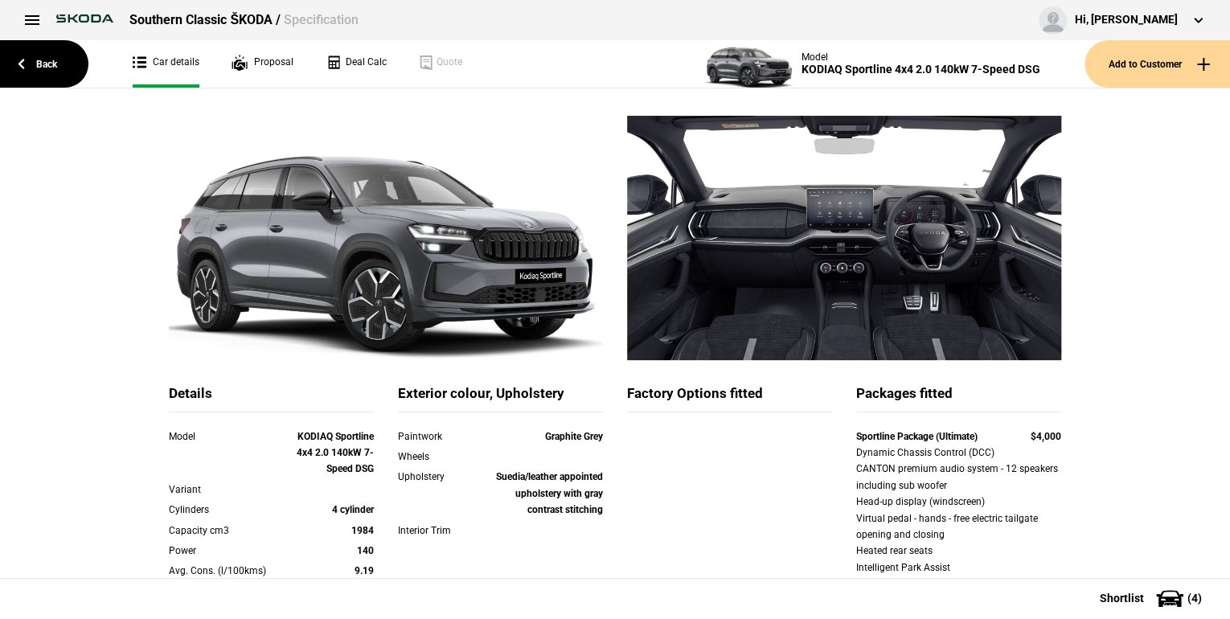
scroll to position [64, 0]
